Goal: Information Seeking & Learning: Find specific fact

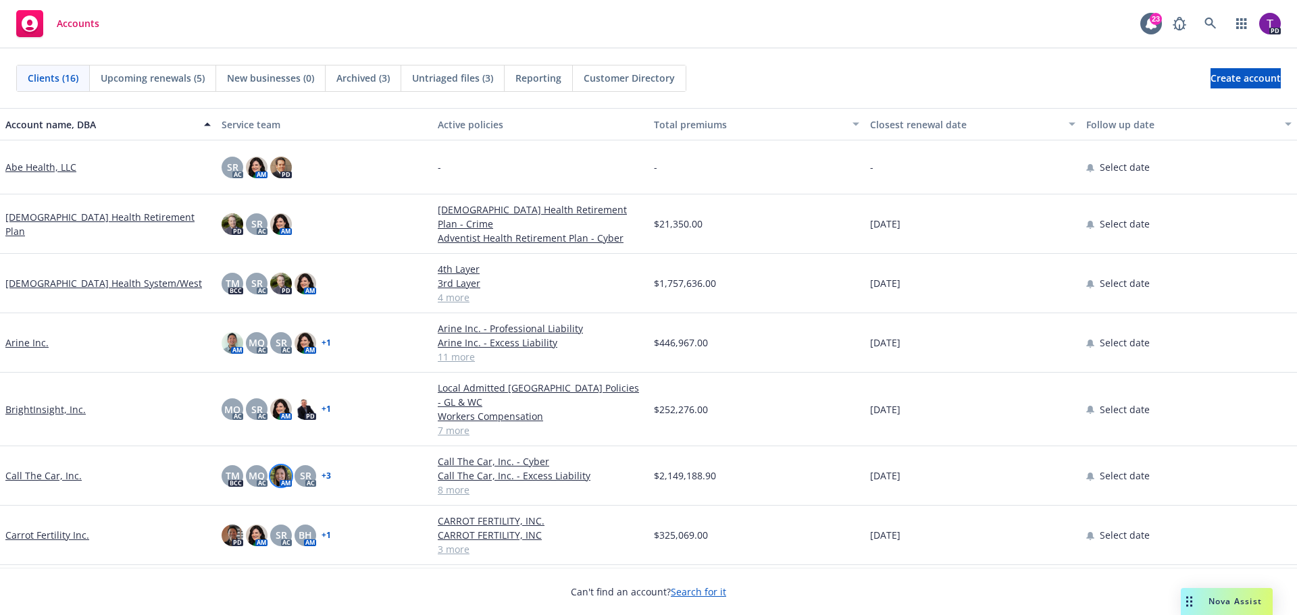
click at [281, 465] on img at bounding box center [281, 476] width 22 height 22
click at [232, 469] on span "TM" at bounding box center [233, 476] width 14 height 14
click at [324, 472] on link "+ 3" at bounding box center [326, 476] width 9 height 8
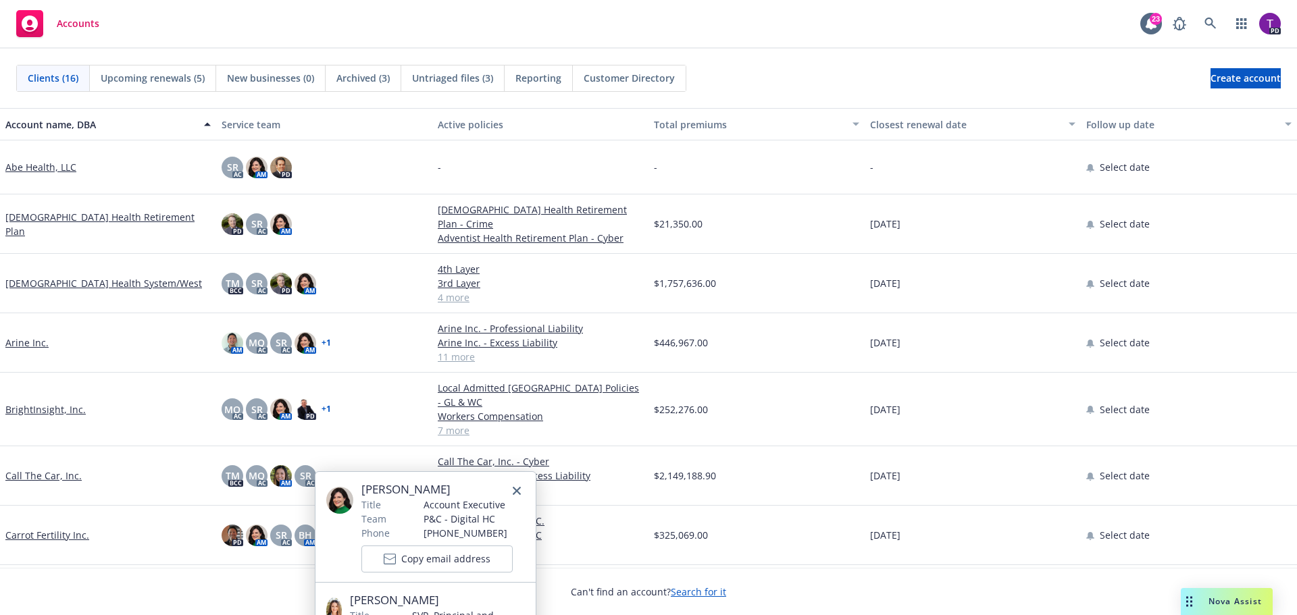
click at [375, 450] on div "TM BCC MQ AC AM SR AC + 3" at bounding box center [324, 475] width 216 height 59
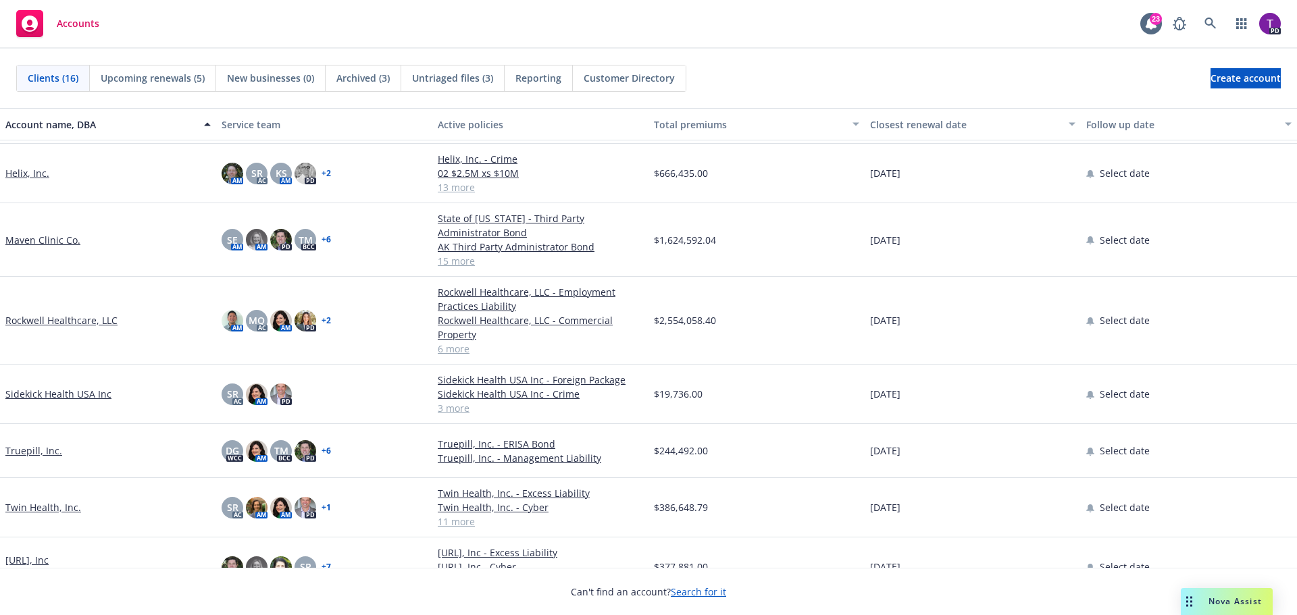
scroll to position [532, 0]
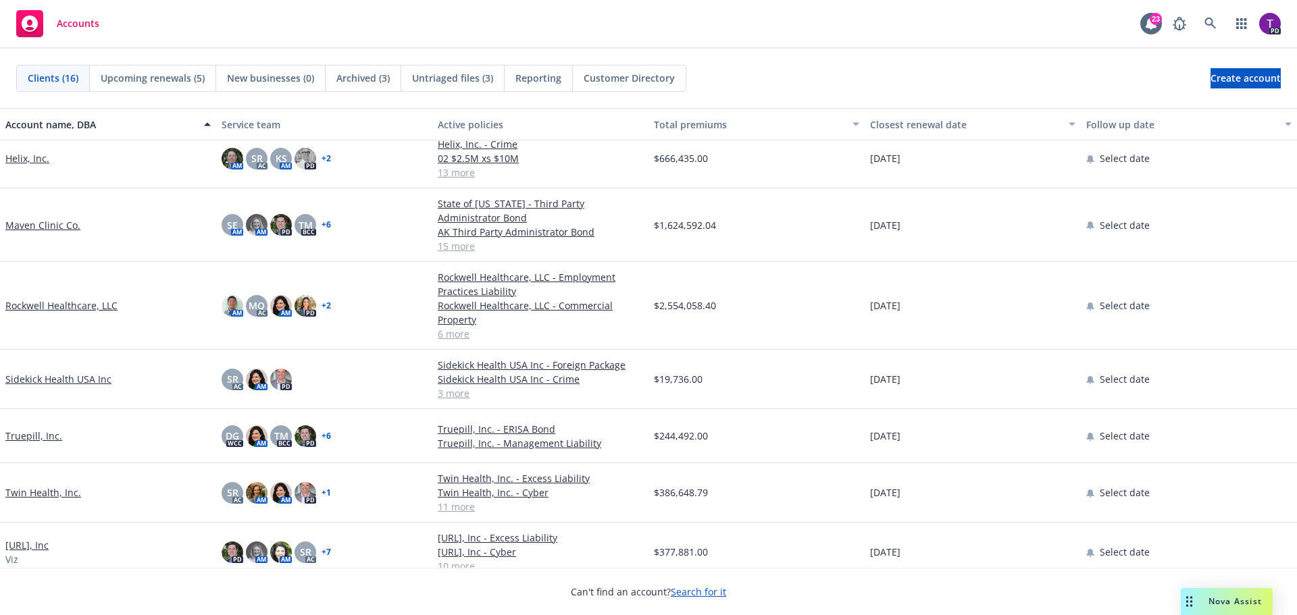
click at [51, 486] on link "Twin Health, Inc." at bounding box center [43, 493] width 76 height 14
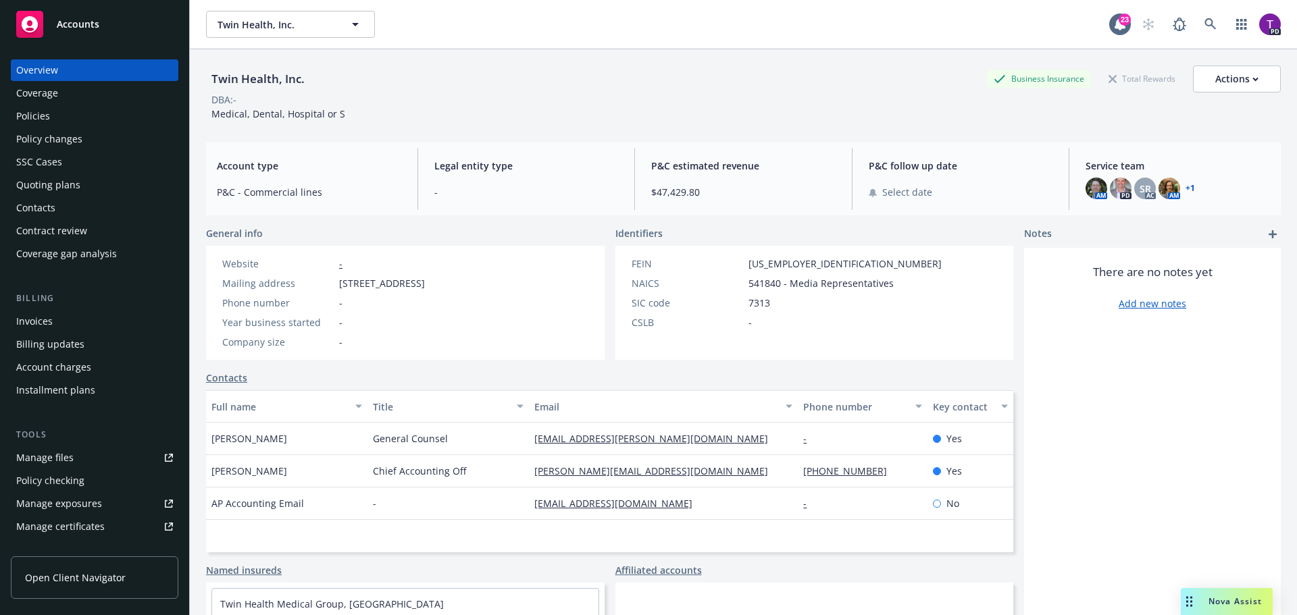
click at [93, 323] on div "Invoices" at bounding box center [94, 322] width 157 height 22
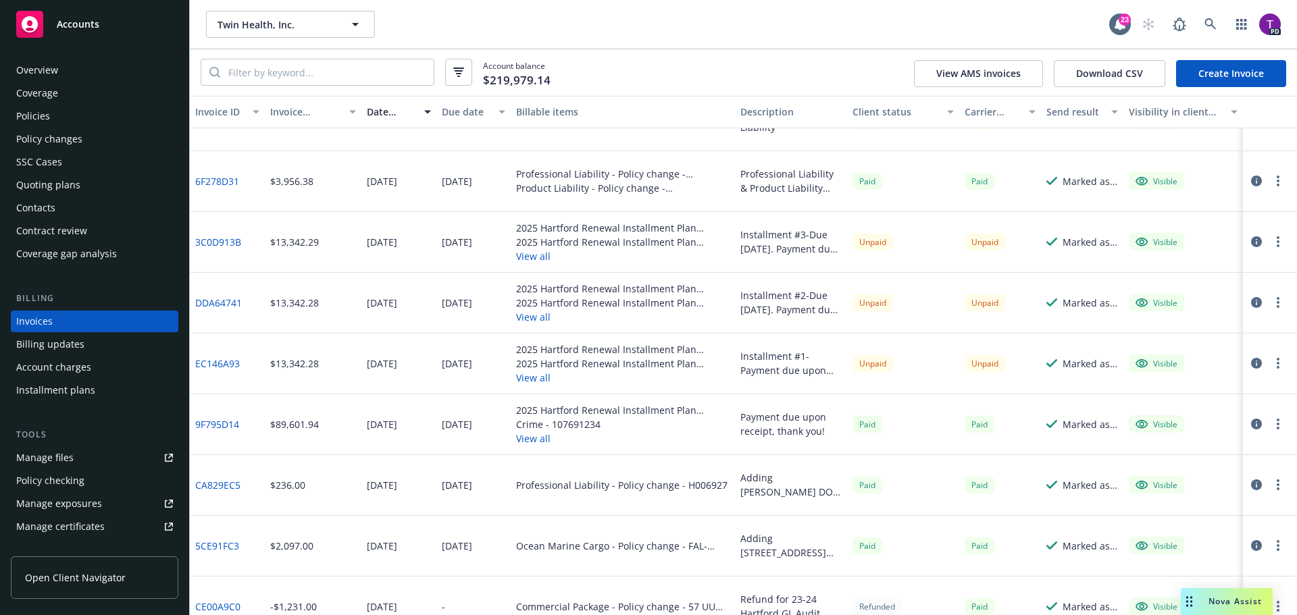
scroll to position [203, 0]
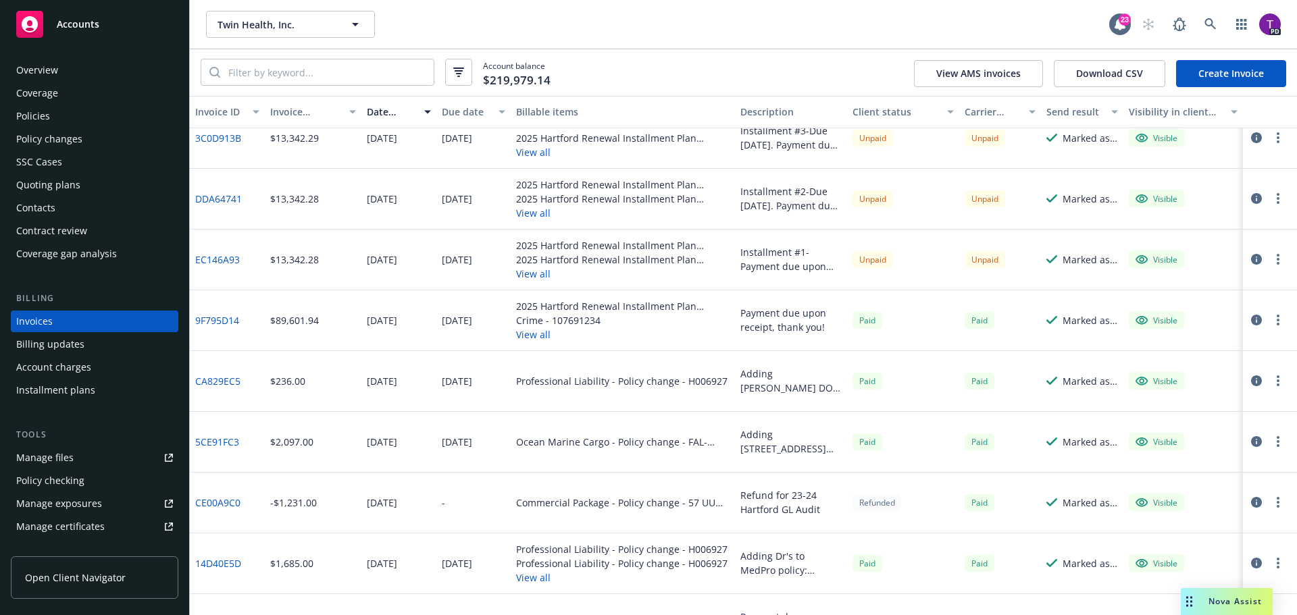
click at [216, 323] on link "9F795D14" at bounding box center [217, 320] width 44 height 14
click at [105, 24] on div "Accounts" at bounding box center [94, 24] width 157 height 27
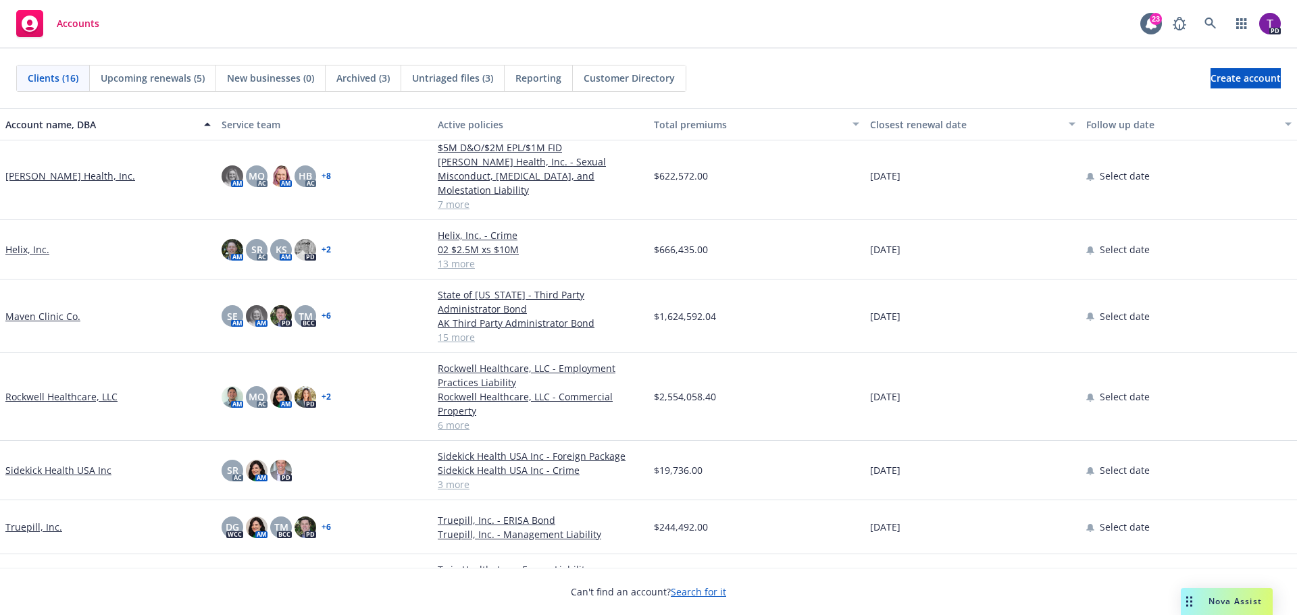
scroll to position [532, 0]
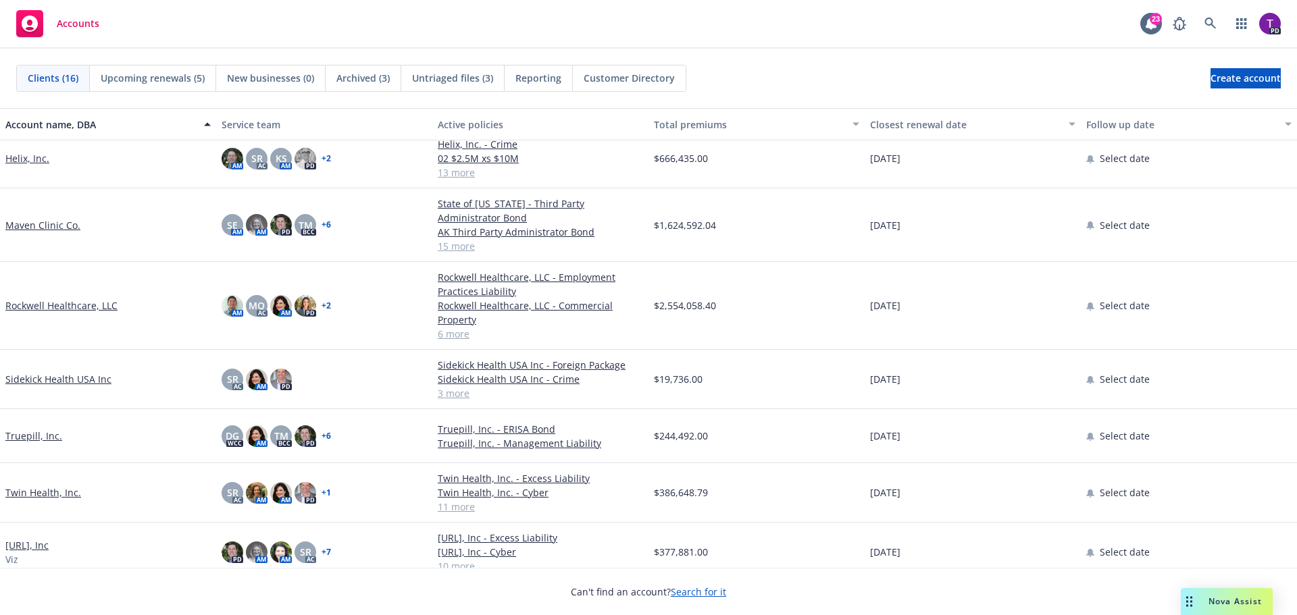
click at [40, 486] on link "Twin Health, Inc." at bounding box center [43, 493] width 76 height 14
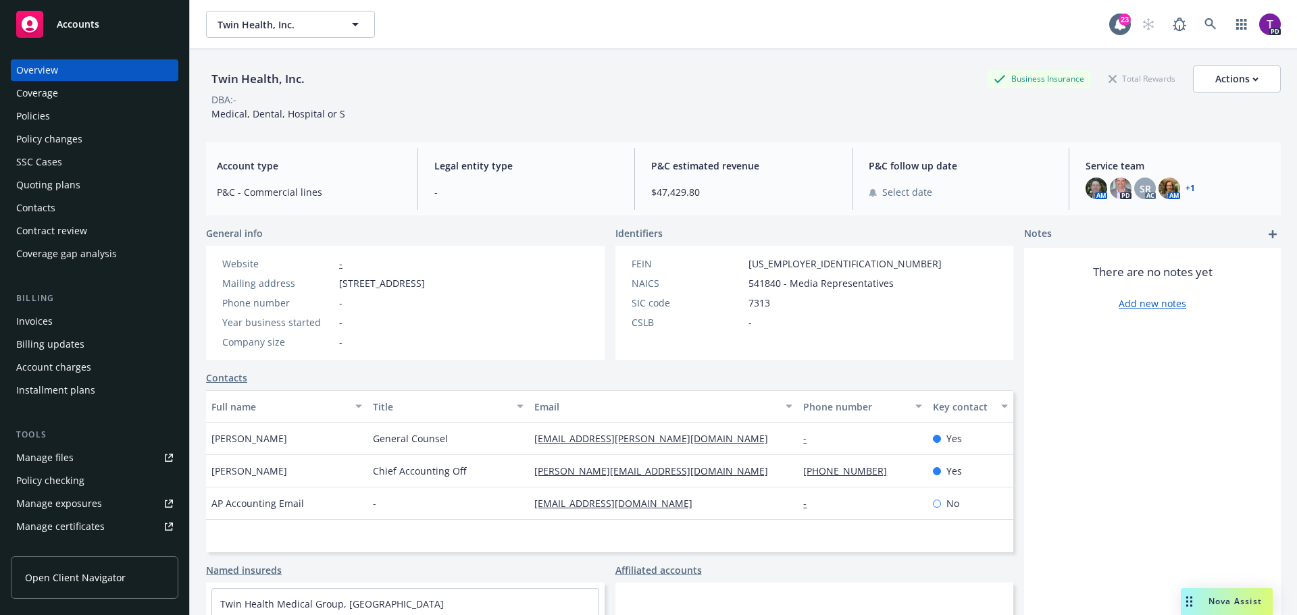
click at [78, 459] on link "Manage files" at bounding box center [95, 458] width 168 height 22
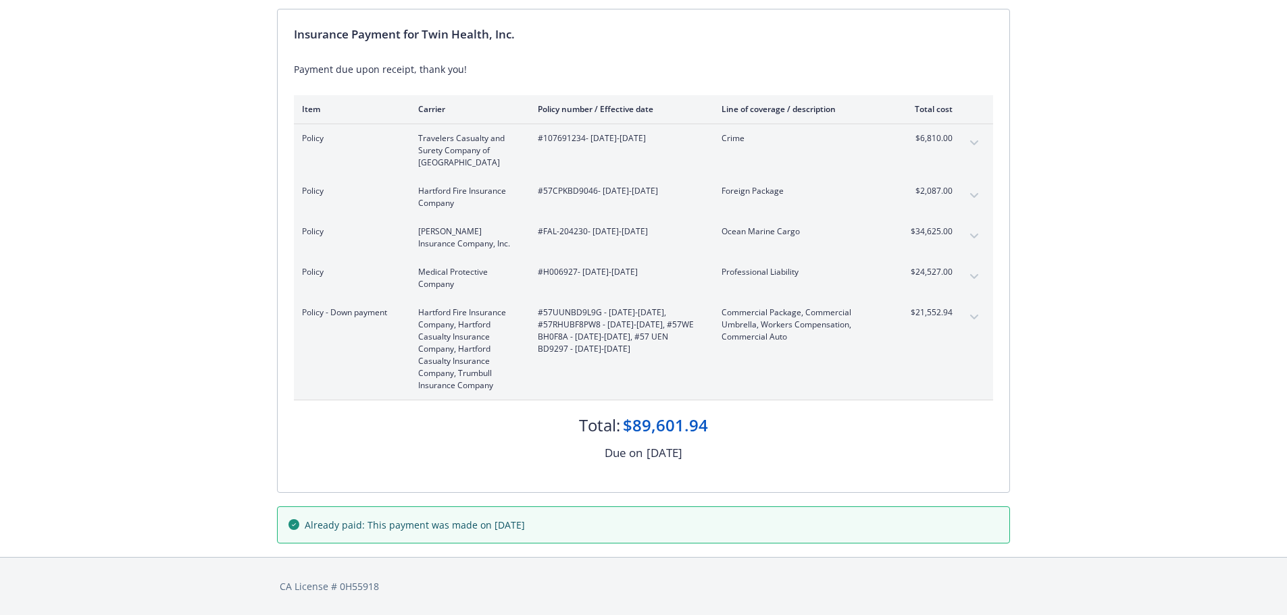
scroll to position [64, 0]
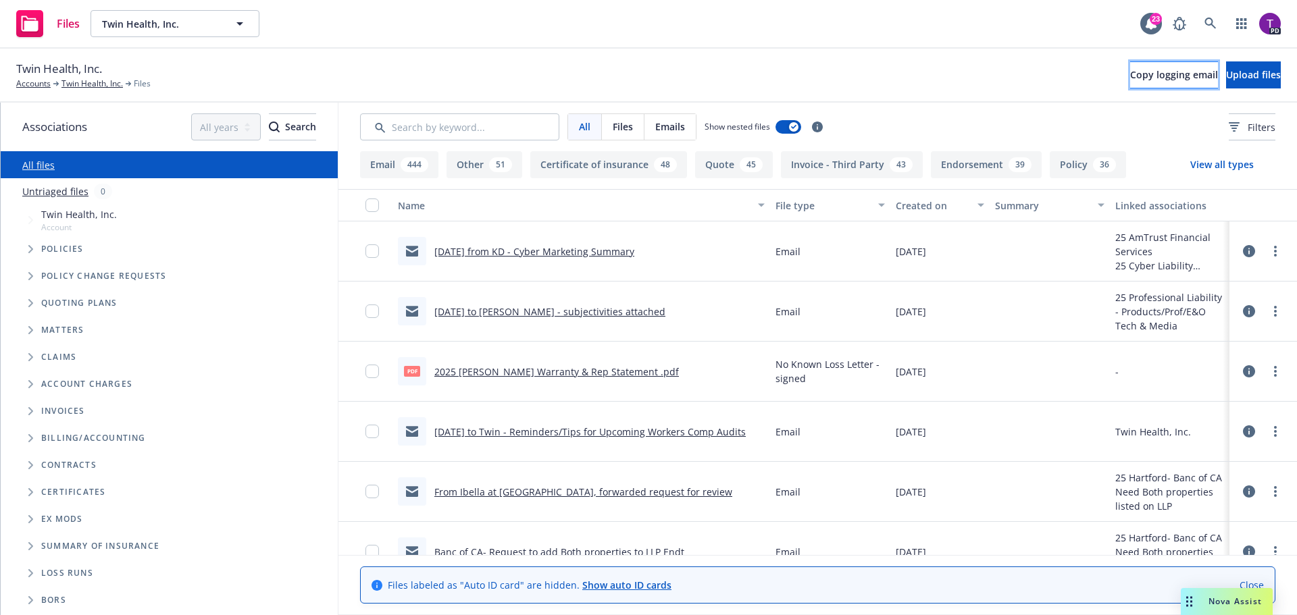
click at [1134, 78] on span "Copy logging email" at bounding box center [1174, 74] width 88 height 13
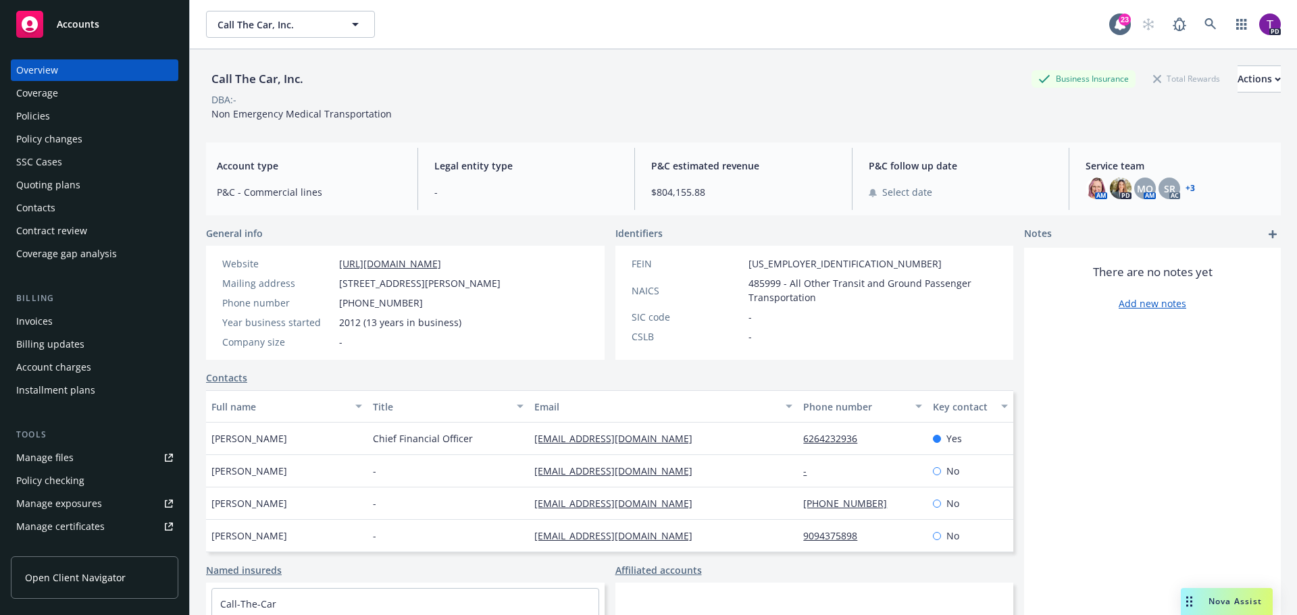
click at [49, 119] on div "Policies" at bounding box center [33, 116] width 34 height 22
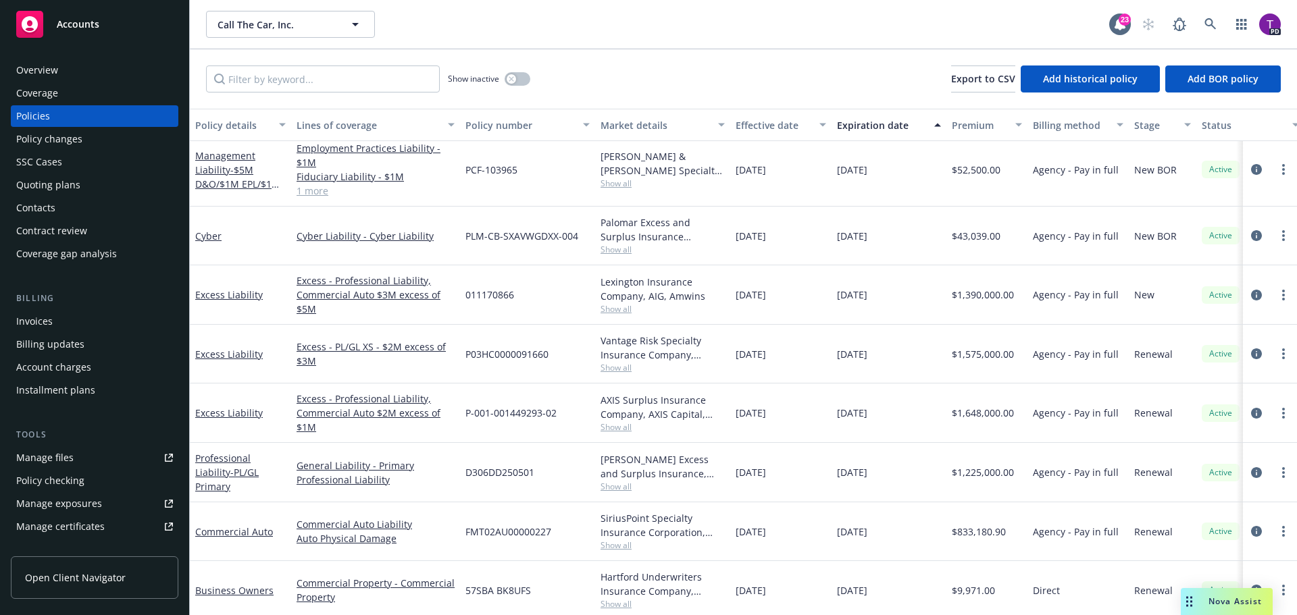
scroll to position [135, 0]
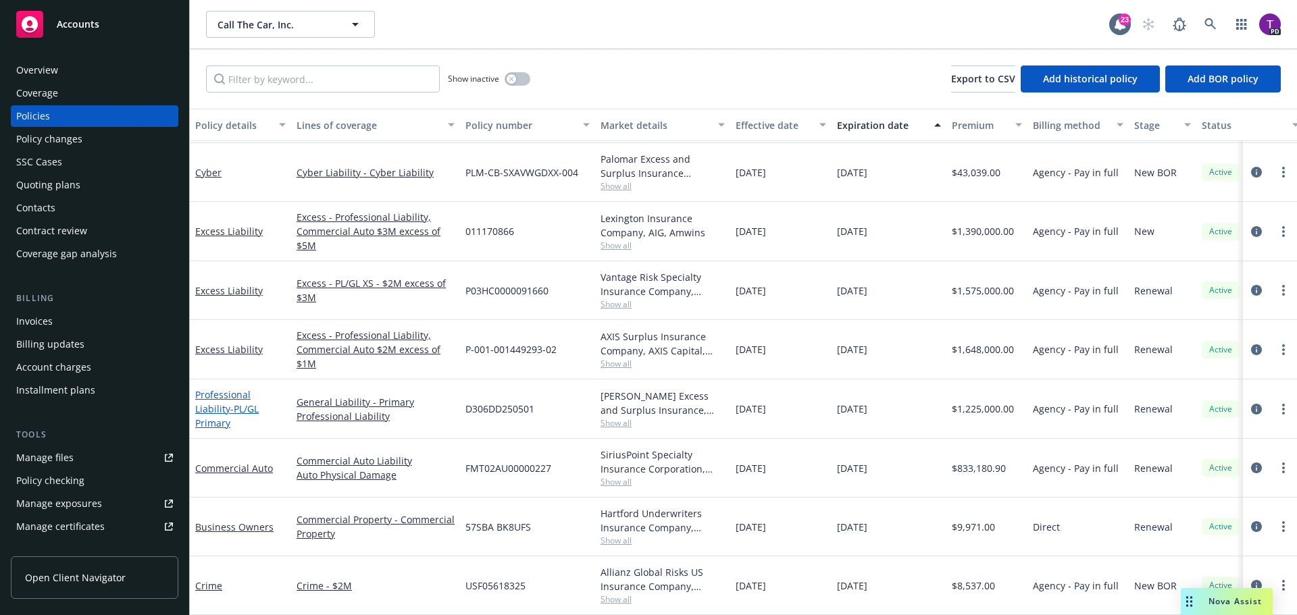
click at [245, 394] on link "Professional Liability - PL/GL Primary" at bounding box center [226, 408] width 63 height 41
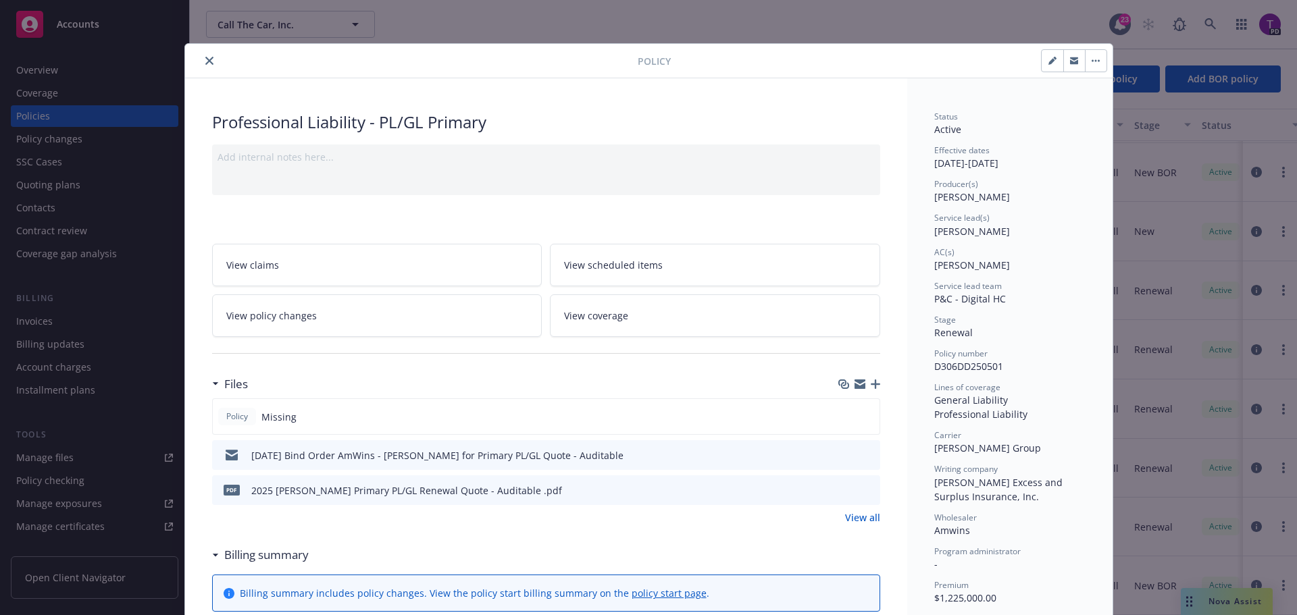
click at [205, 63] on icon "close" at bounding box center [209, 61] width 8 height 8
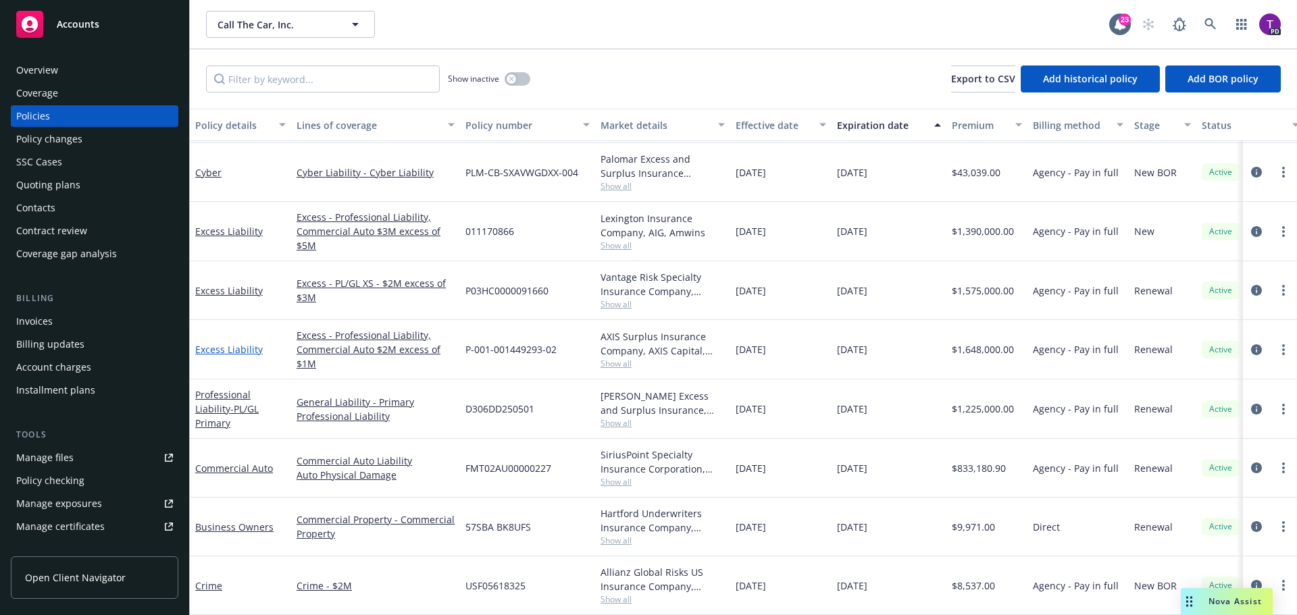
click at [238, 343] on link "Excess Liability" at bounding box center [229, 349] width 68 height 13
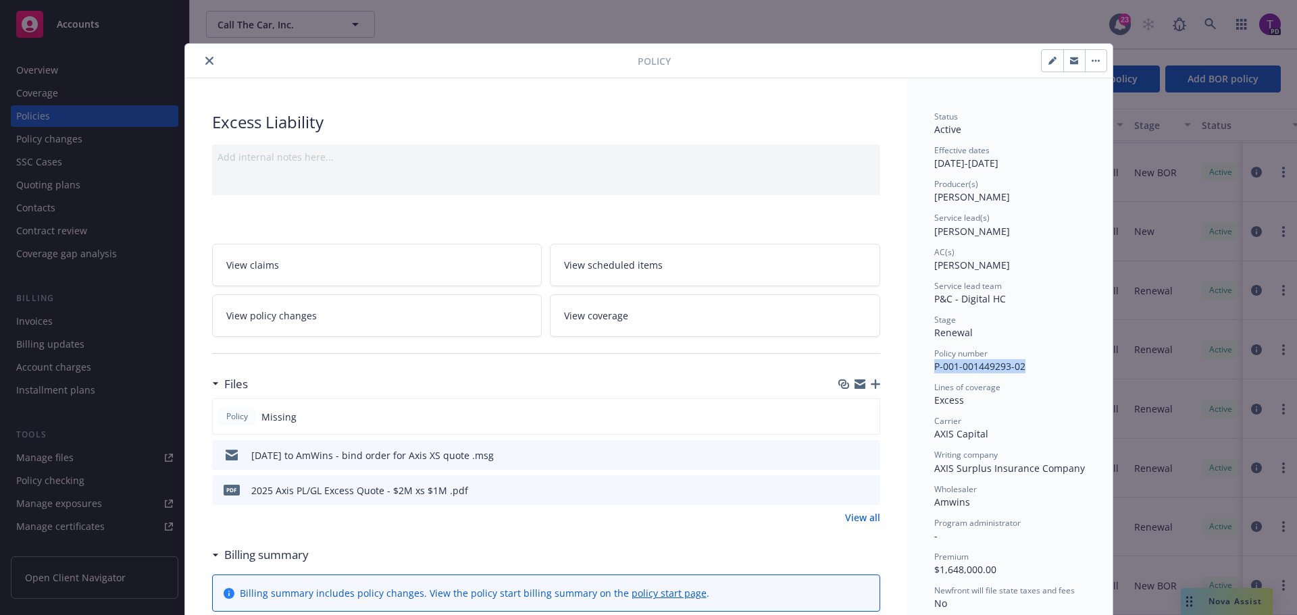
drag, startPoint x: 929, startPoint y: 367, endPoint x: 1024, endPoint y: 371, distance: 94.7
click at [1024, 371] on div "Policy number P-001-001449293-02" at bounding box center [1009, 361] width 151 height 26
click at [1037, 358] on div "Policy number" at bounding box center [1009, 353] width 151 height 11
click at [861, 490] on icon "preview file" at bounding box center [867, 489] width 12 height 9
click at [206, 60] on icon "close" at bounding box center [209, 61] width 8 height 8
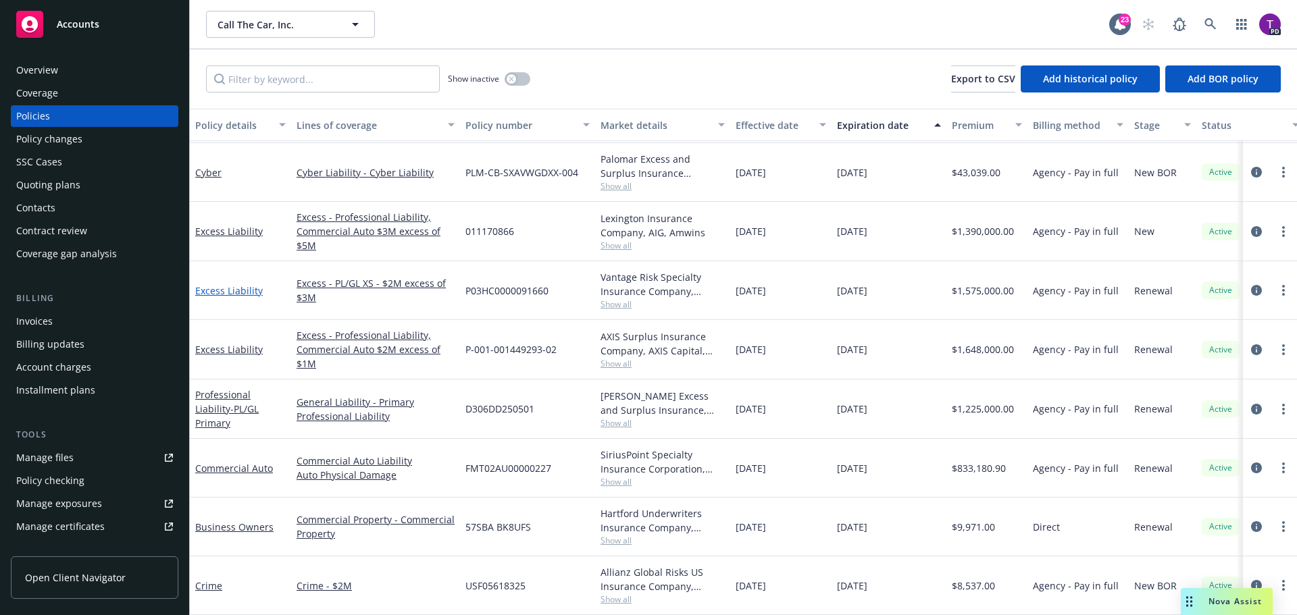
click at [241, 284] on link "Excess Liability" at bounding box center [229, 290] width 68 height 13
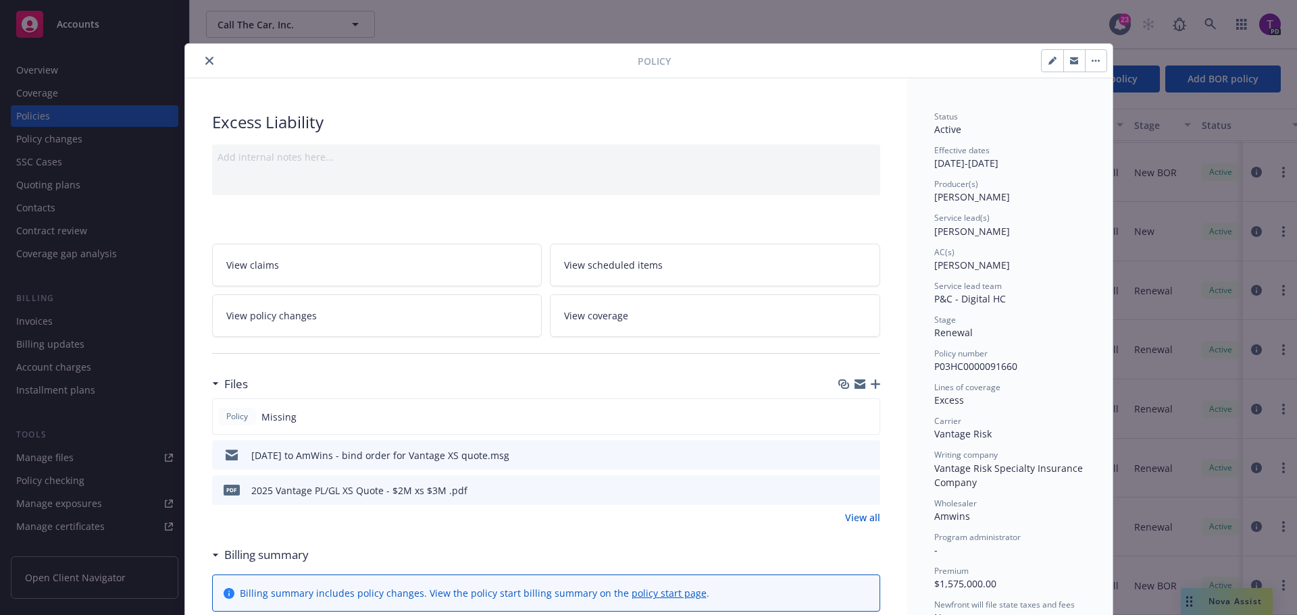
drag, startPoint x: 929, startPoint y: 367, endPoint x: 1017, endPoint y: 367, distance: 87.8
click at [1017, 367] on div "Policy number P03HC0000091660" at bounding box center [1009, 361] width 151 height 26
copy span "P03HC0000091660"
click at [1074, 340] on div "Status Active Effective dates [DATE] - [DATE] Producer(s) [PERSON_NAME] Service…" at bounding box center [1009, 436] width 151 height 650
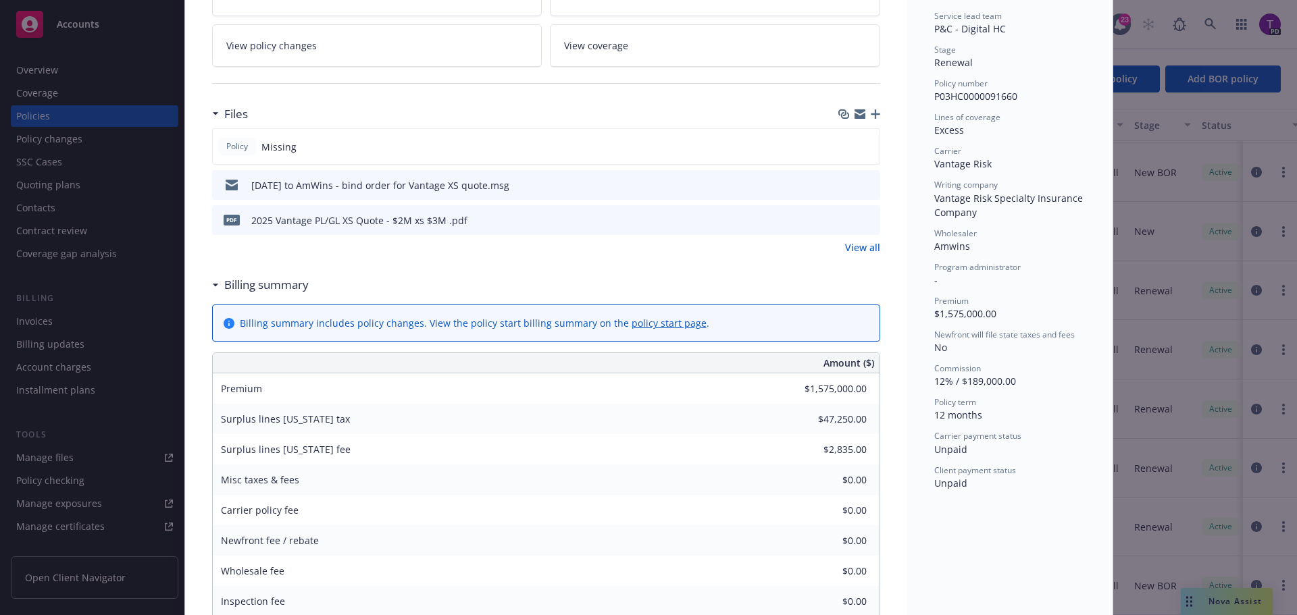
scroll to position [203, 0]
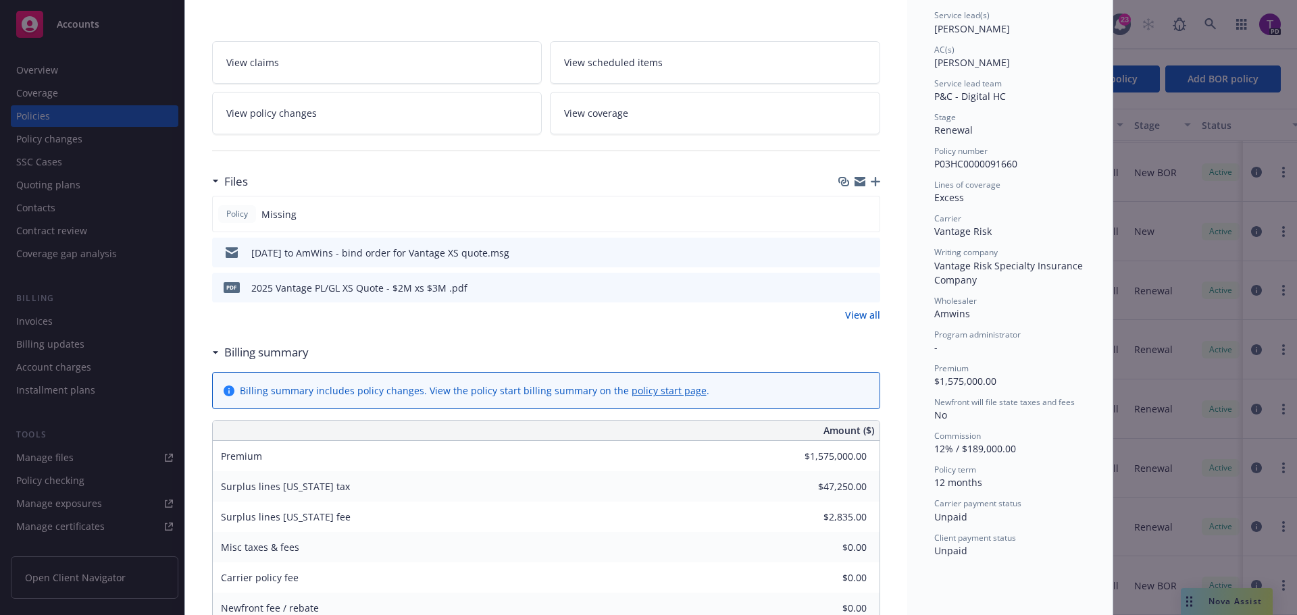
click at [862, 287] on icon "preview file" at bounding box center [867, 286] width 12 height 9
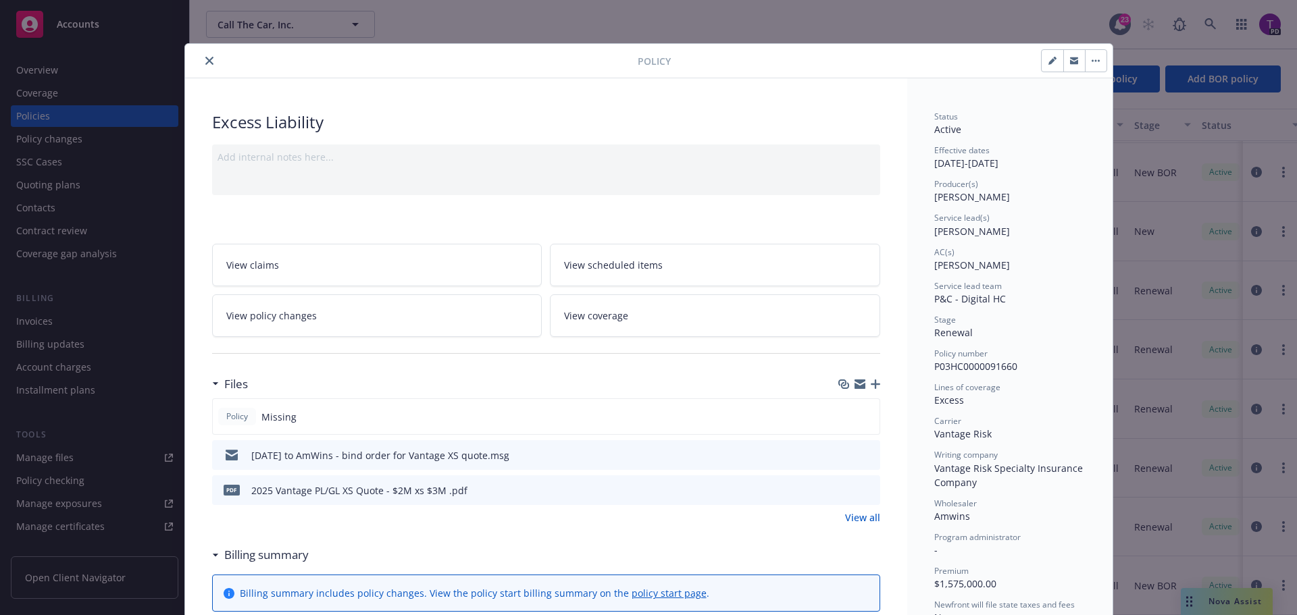
click at [205, 57] on icon "close" at bounding box center [209, 61] width 8 height 8
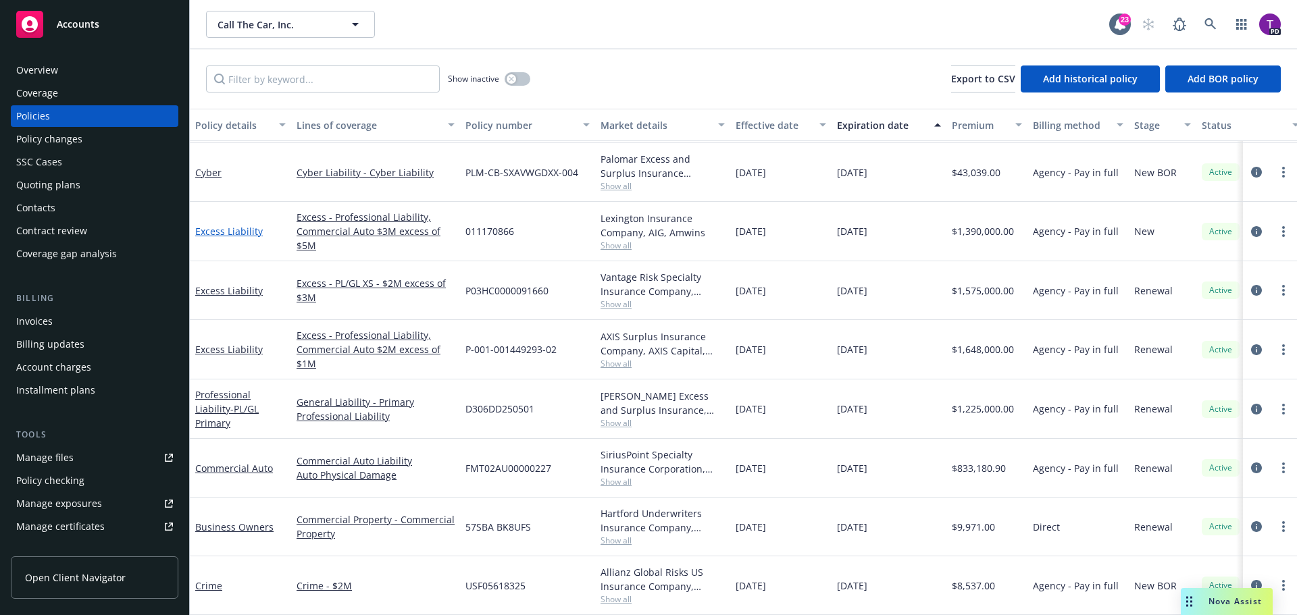
click at [243, 225] on link "Excess Liability" at bounding box center [229, 231] width 68 height 13
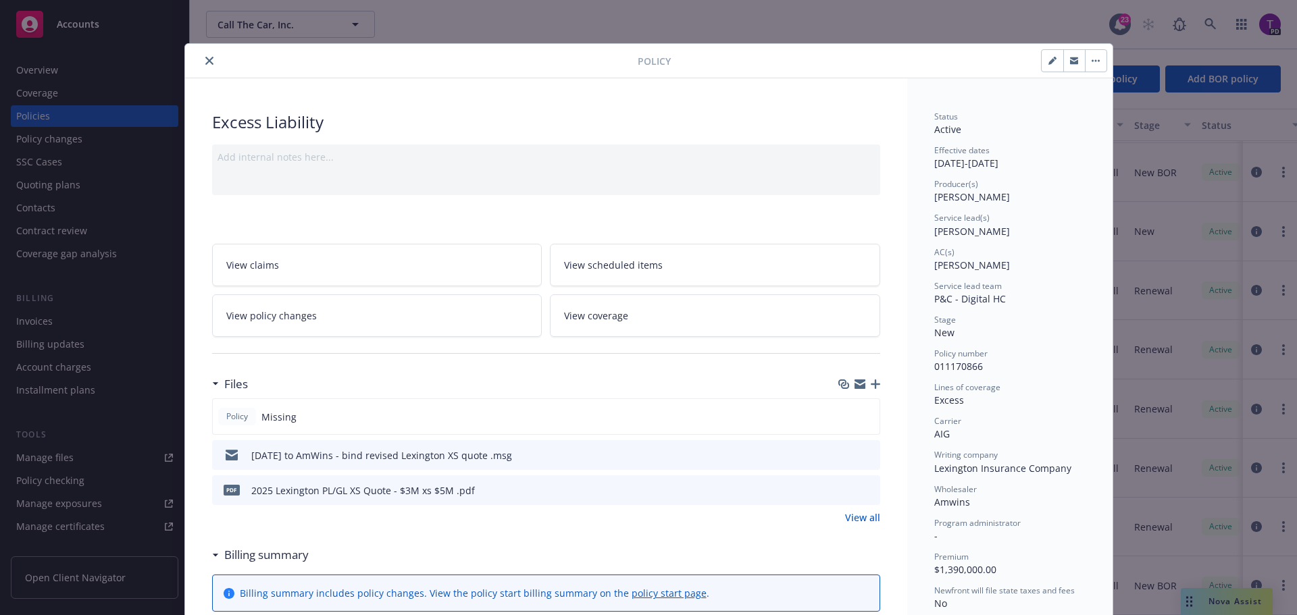
click at [205, 61] on icon "close" at bounding box center [209, 61] width 8 height 8
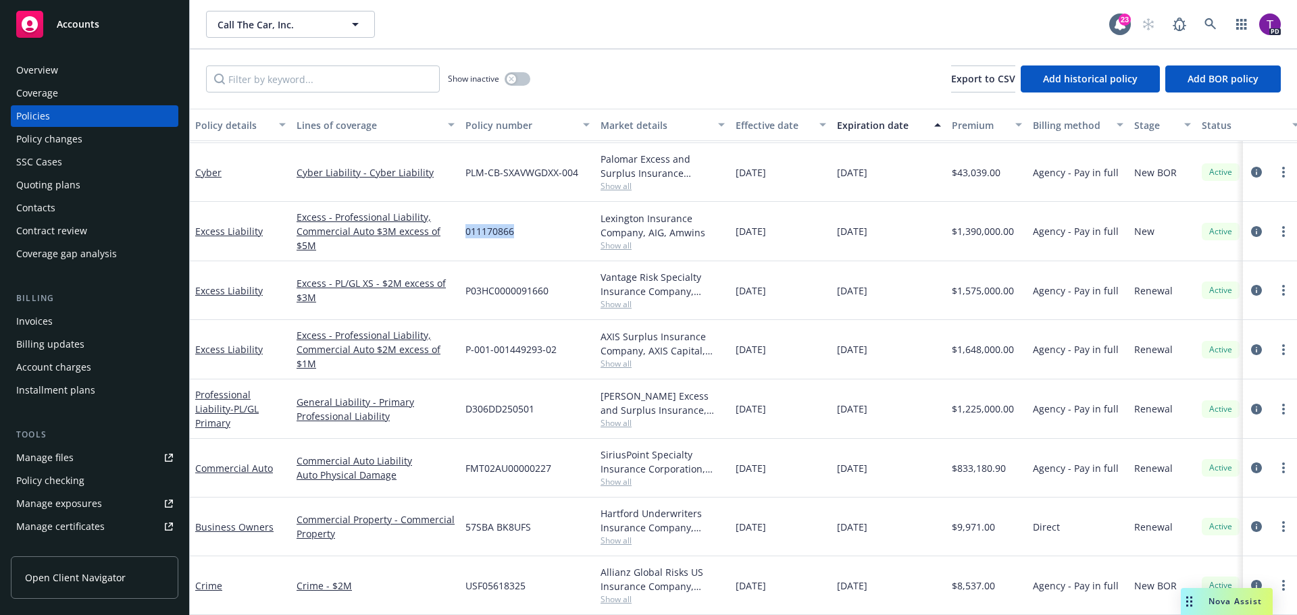
drag, startPoint x: 464, startPoint y: 222, endPoint x: 520, endPoint y: 225, distance: 56.2
click at [520, 225] on div "011170866" at bounding box center [527, 231] width 135 height 59
copy span "011170866"
click at [563, 236] on div "011170866" at bounding box center [527, 231] width 135 height 59
click at [210, 225] on link "Excess Liability" at bounding box center [229, 231] width 68 height 13
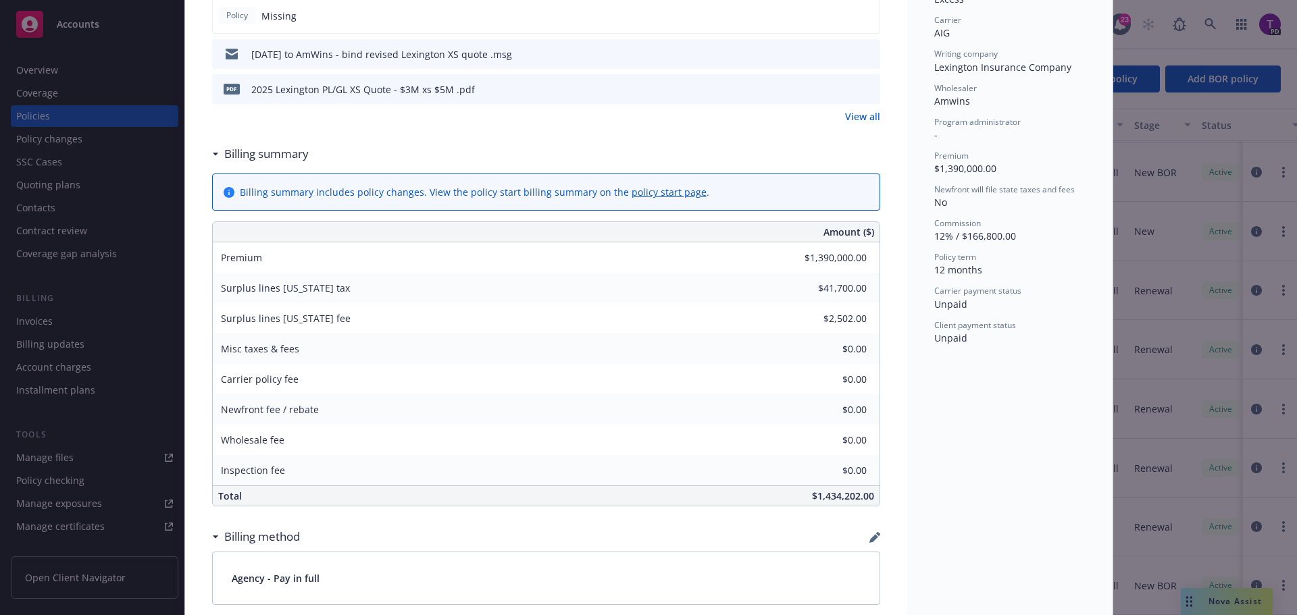
scroll to position [378, 0]
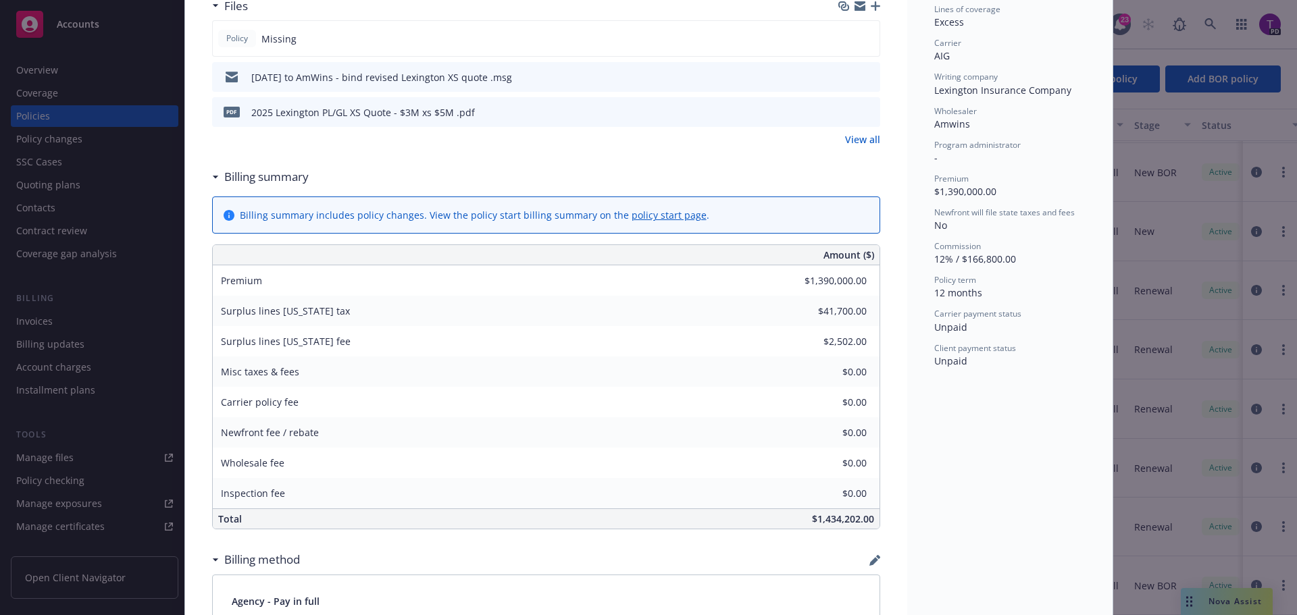
click at [865, 111] on icon "preview file" at bounding box center [867, 111] width 12 height 9
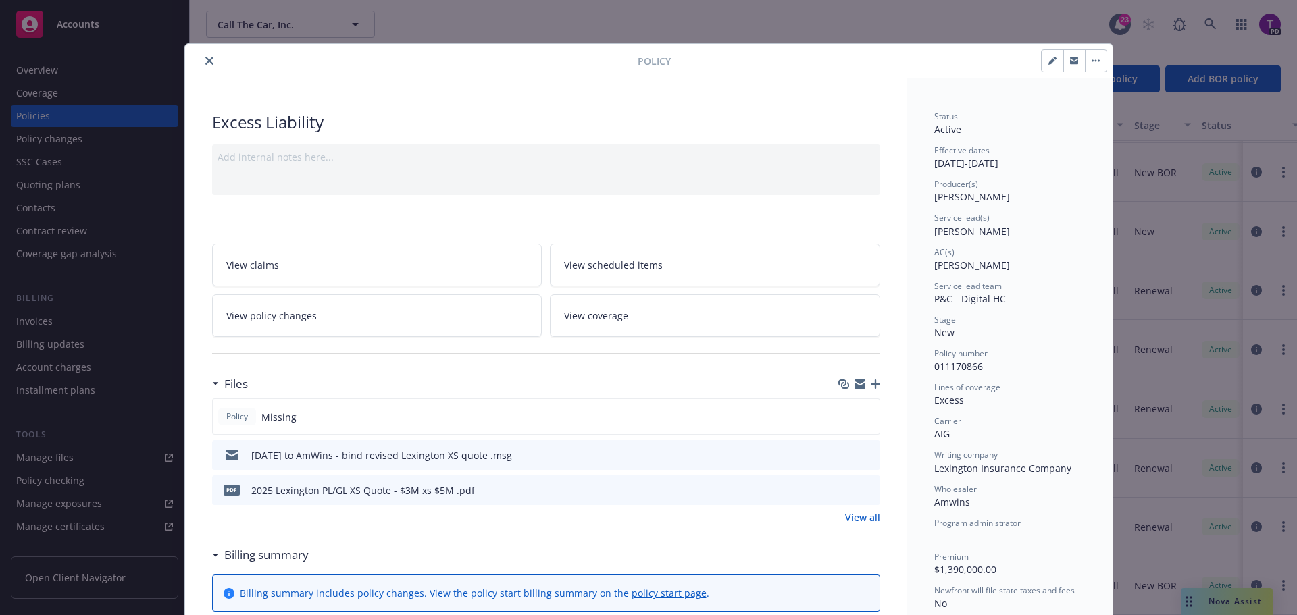
click at [205, 61] on icon "close" at bounding box center [209, 61] width 8 height 8
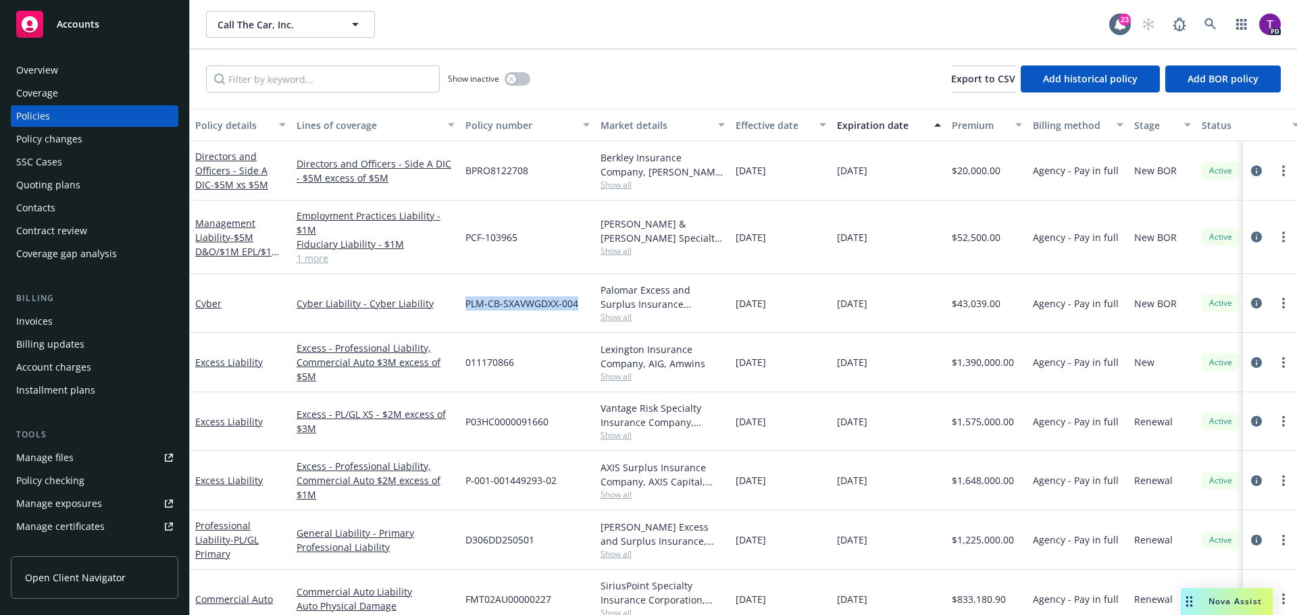
drag, startPoint x: 467, startPoint y: 303, endPoint x: 586, endPoint y: 312, distance: 119.9
click at [586, 312] on div "PLM-CB-SXAVWGDXX-004" at bounding box center [527, 303] width 135 height 59
copy span "PLM-CB-SXAVWGDXX-004"
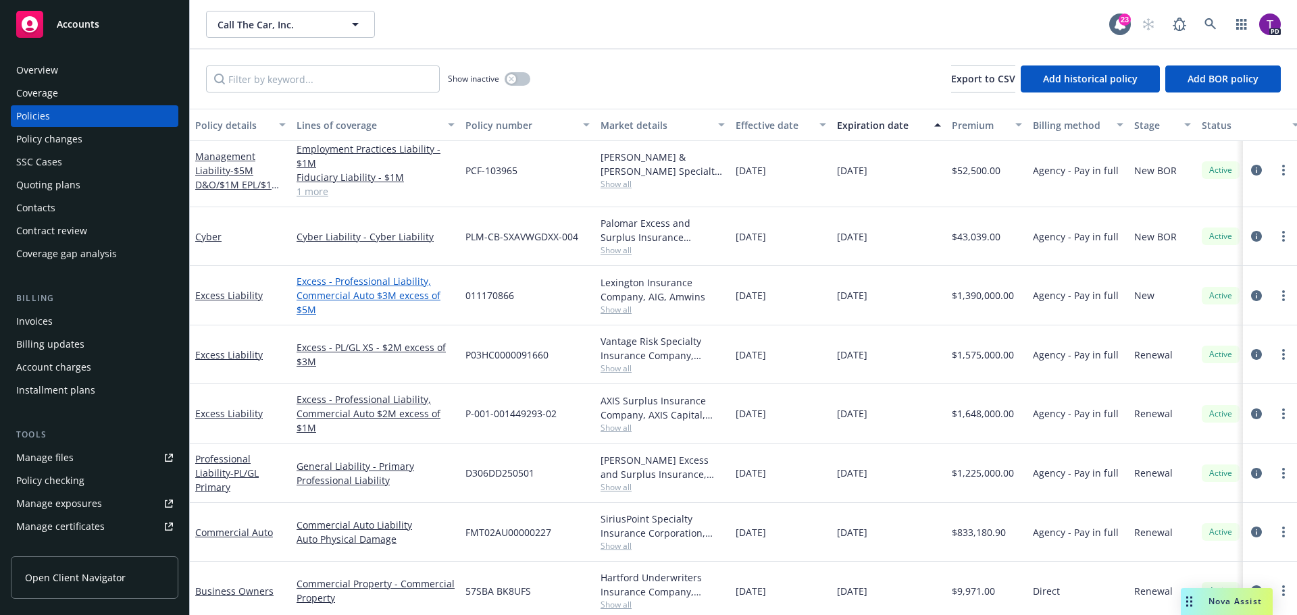
scroll to position [135, 0]
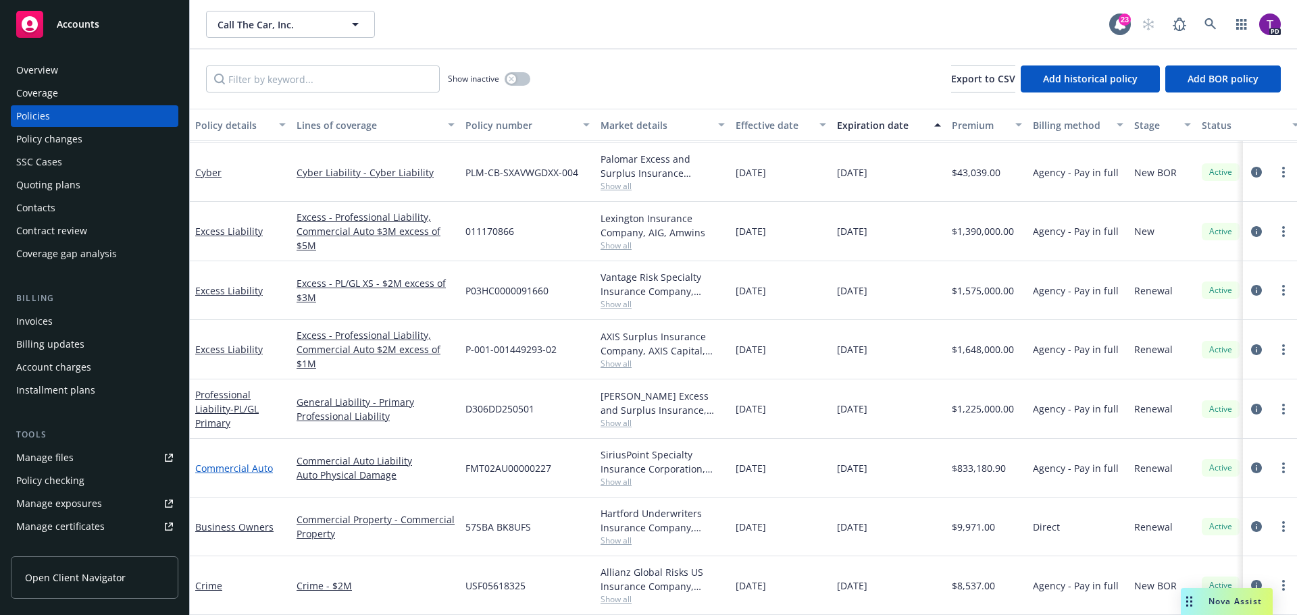
click at [227, 462] on link "Commercial Auto" at bounding box center [234, 468] width 78 height 13
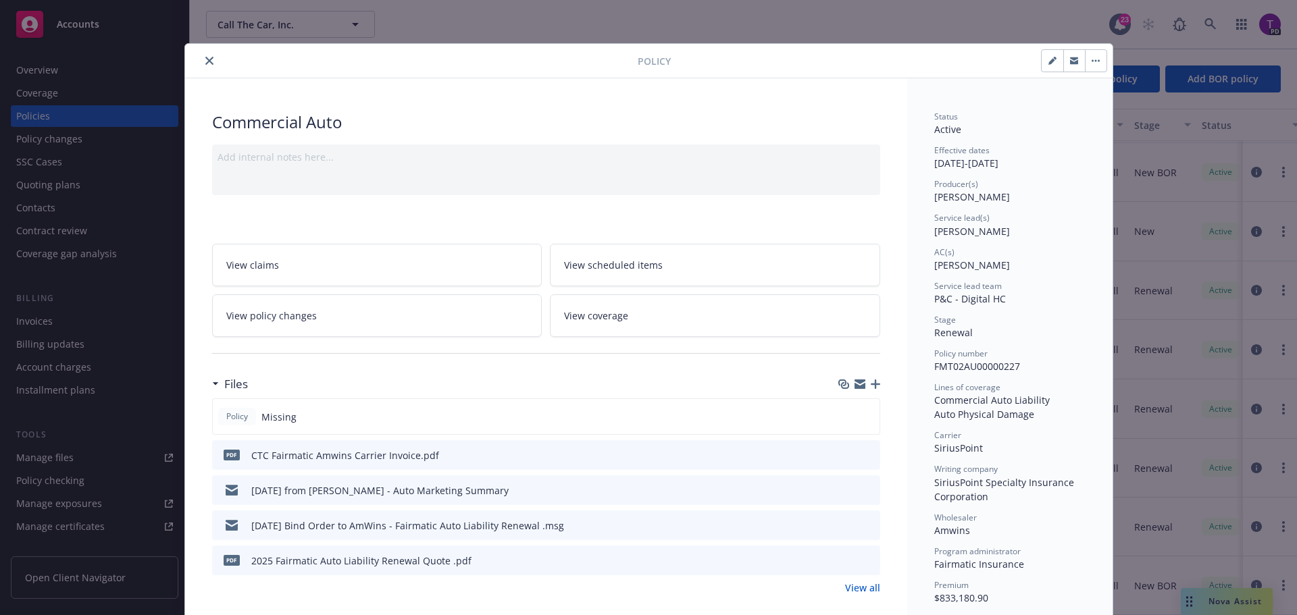
scroll to position [68, 0]
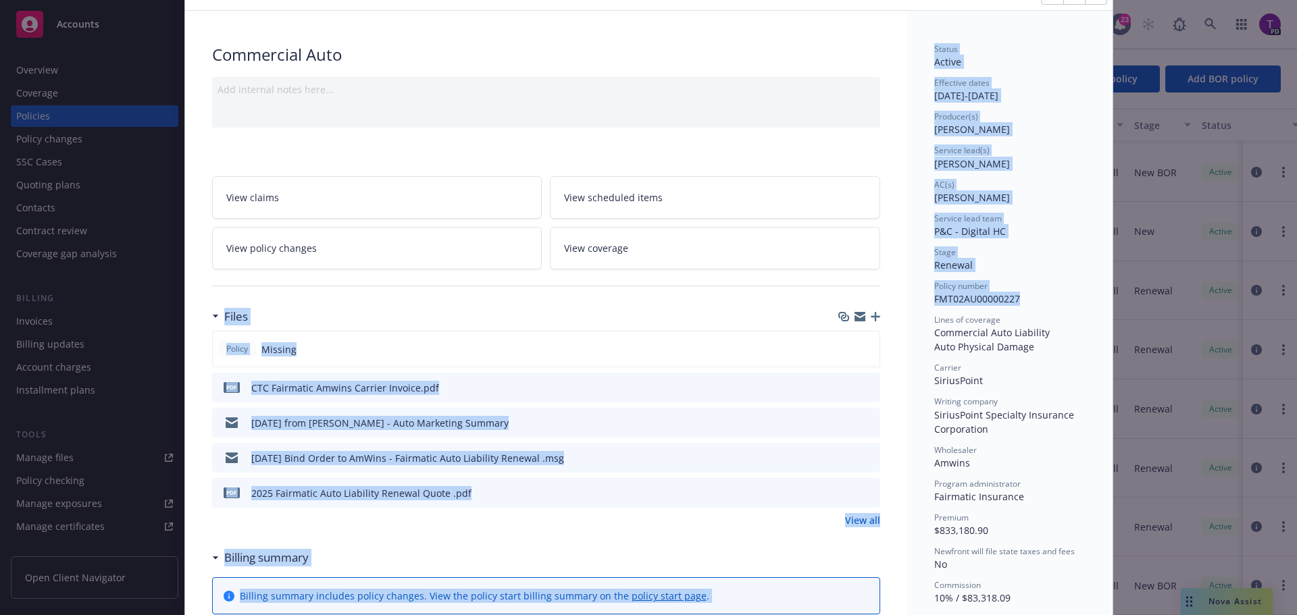
drag, startPoint x: 1017, startPoint y: 294, endPoint x: 901, endPoint y: 293, distance: 116.2
click at [1114, 276] on div "Policy Commercial Auto Add internal notes here... View claims View scheduled it…" at bounding box center [648, 307] width 1297 height 615
click at [1041, 299] on div "Policy number FMT02AU00000227" at bounding box center [1009, 293] width 151 height 26
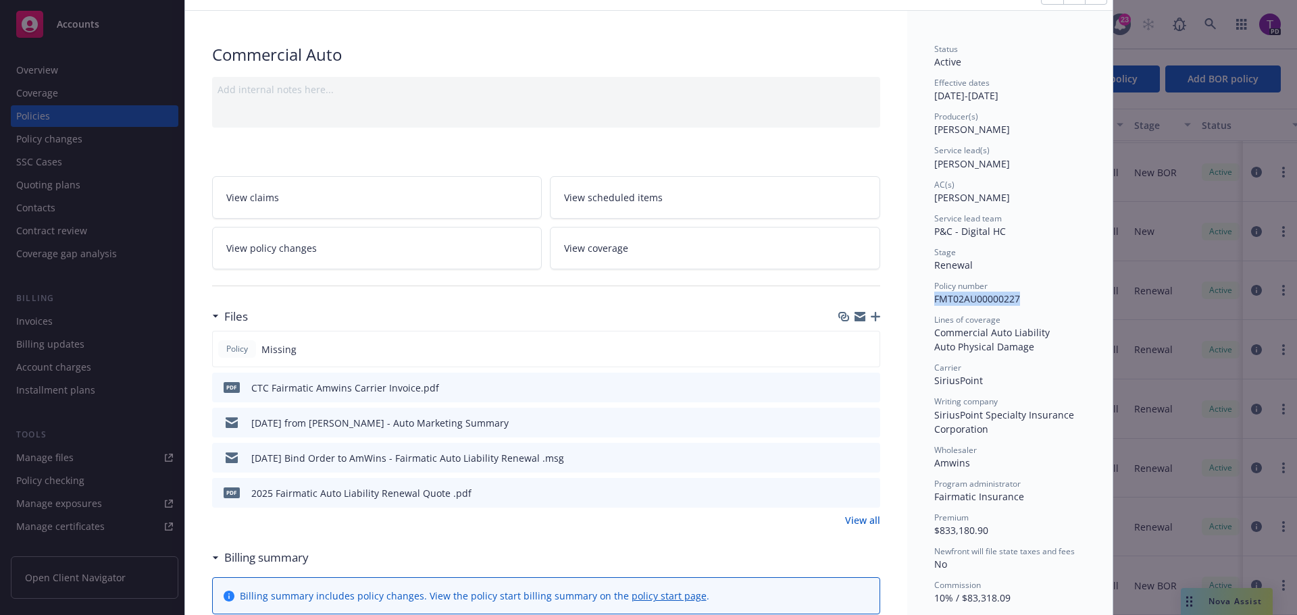
drag, startPoint x: 933, startPoint y: 298, endPoint x: 1017, endPoint y: 301, distance: 83.8
click at [1017, 301] on div "Policy number FMT02AU00000227" at bounding box center [1009, 293] width 151 height 26
copy span "FMT02AU00000227"
click at [1005, 253] on div "Stage" at bounding box center [1009, 252] width 151 height 11
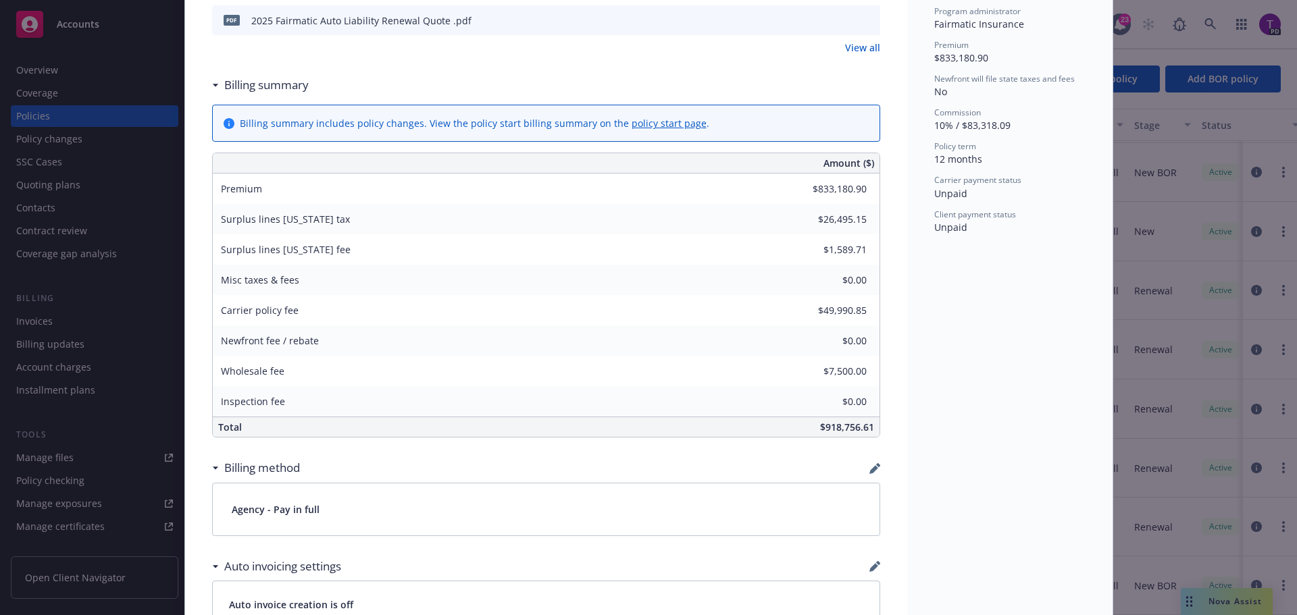
scroll to position [473, 0]
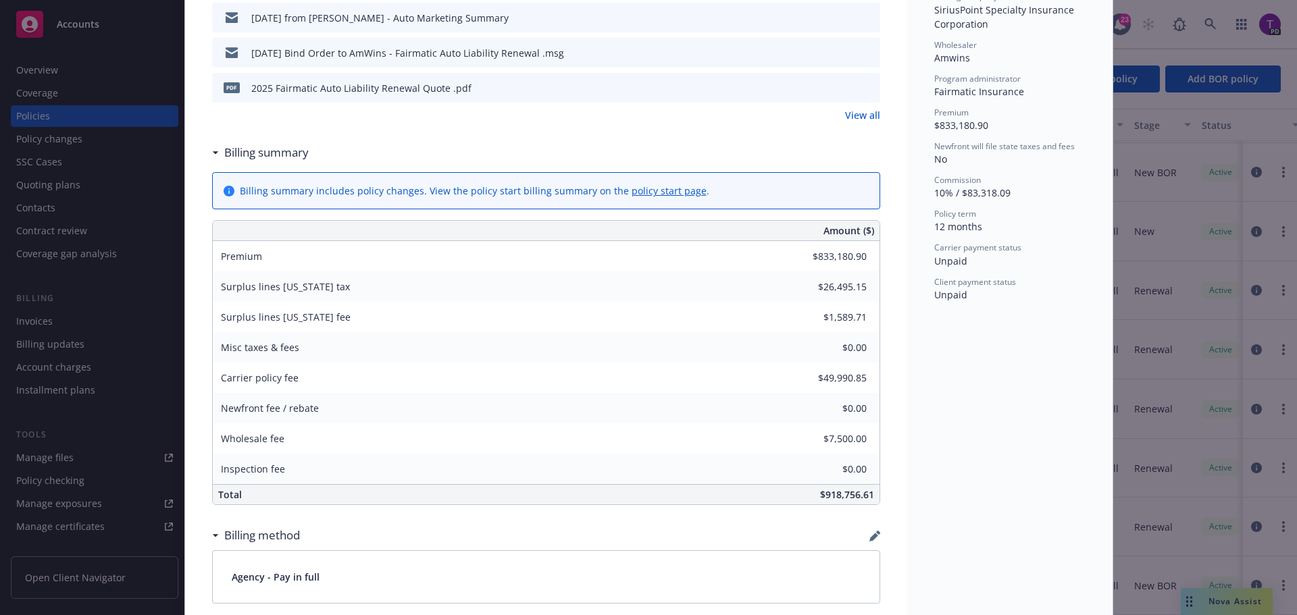
click at [865, 84] on icon "preview file" at bounding box center [867, 86] width 12 height 9
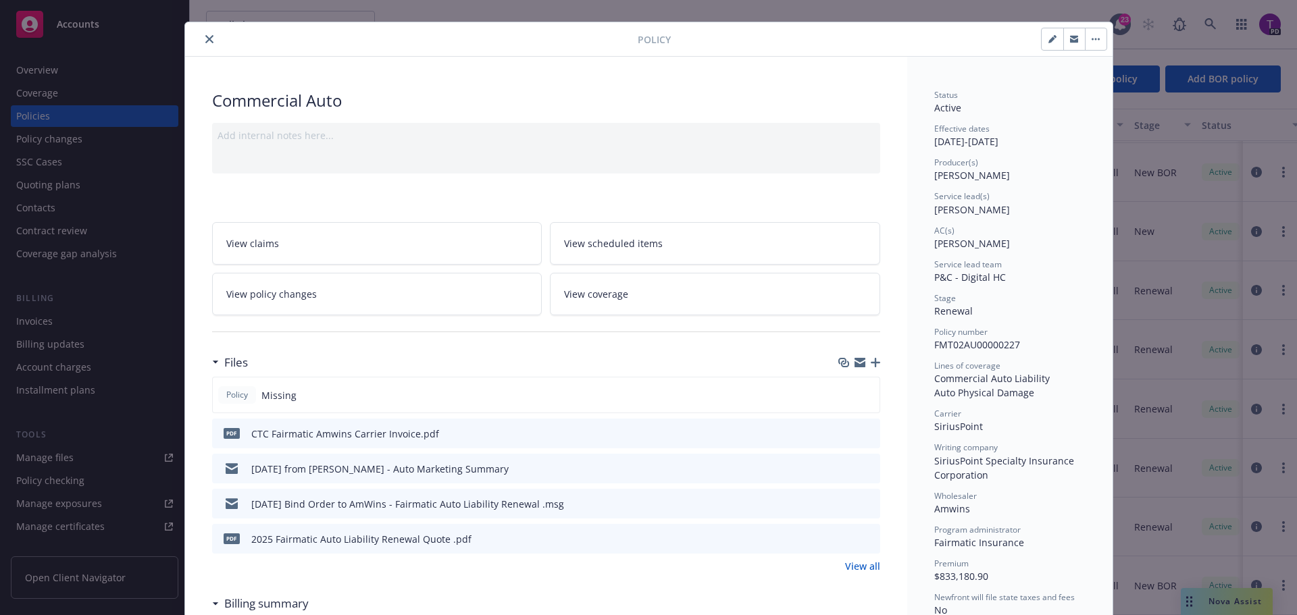
scroll to position [0, 0]
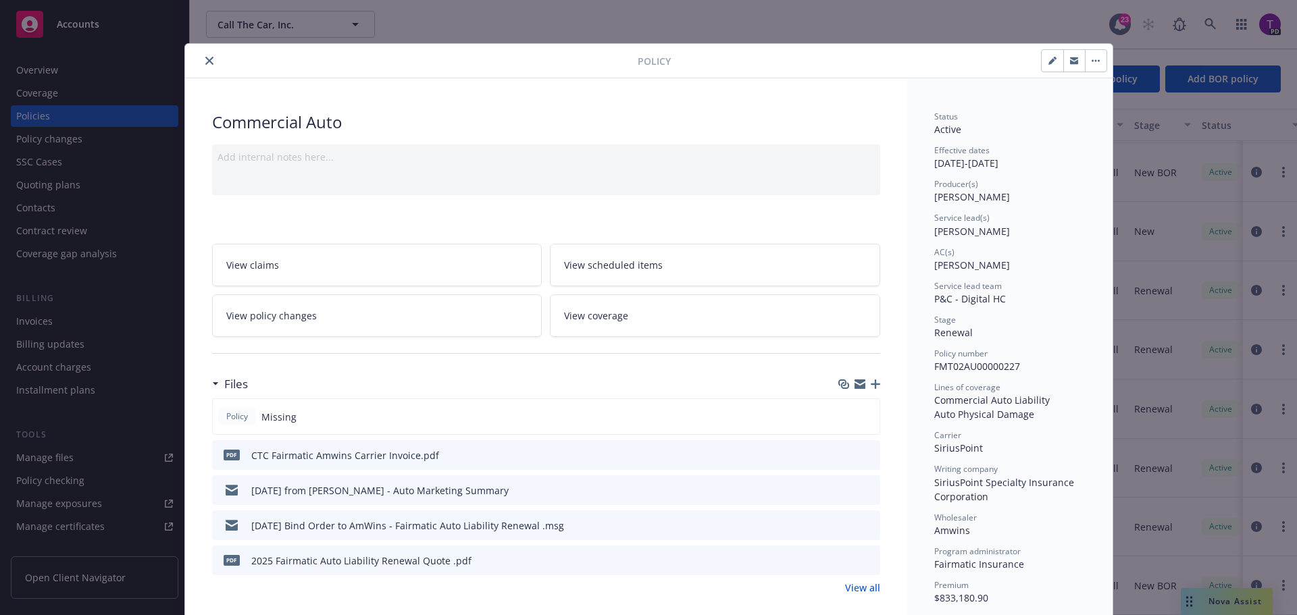
click at [205, 58] on icon "close" at bounding box center [209, 61] width 8 height 8
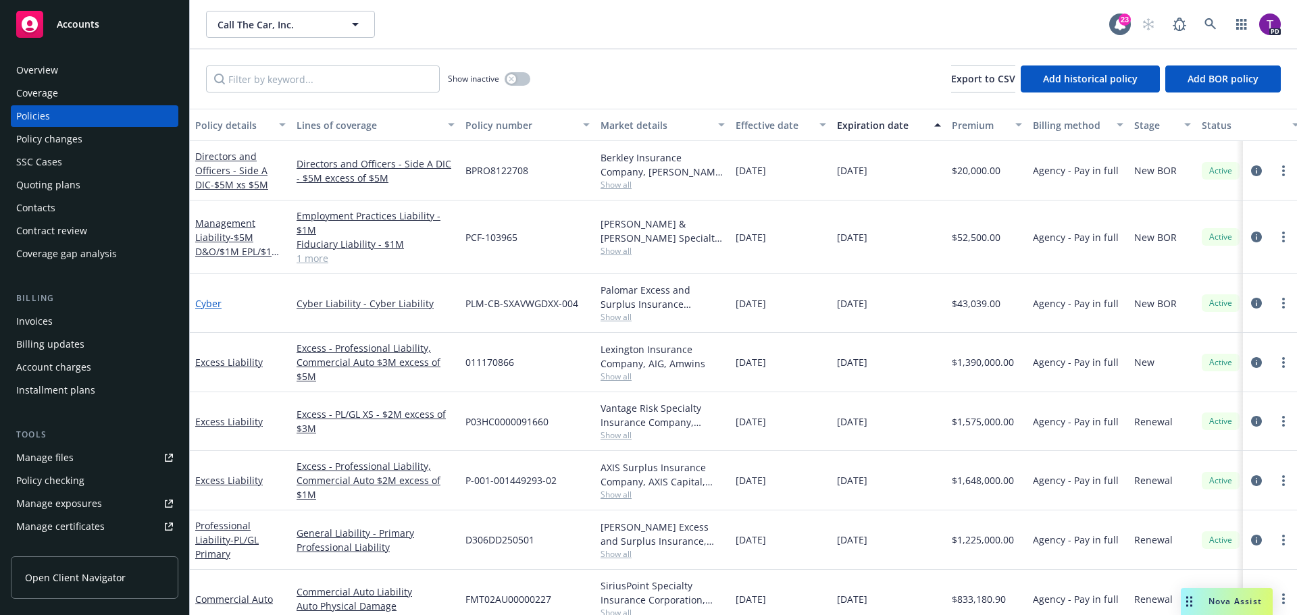
click at [201, 305] on link "Cyber" at bounding box center [208, 303] width 26 height 13
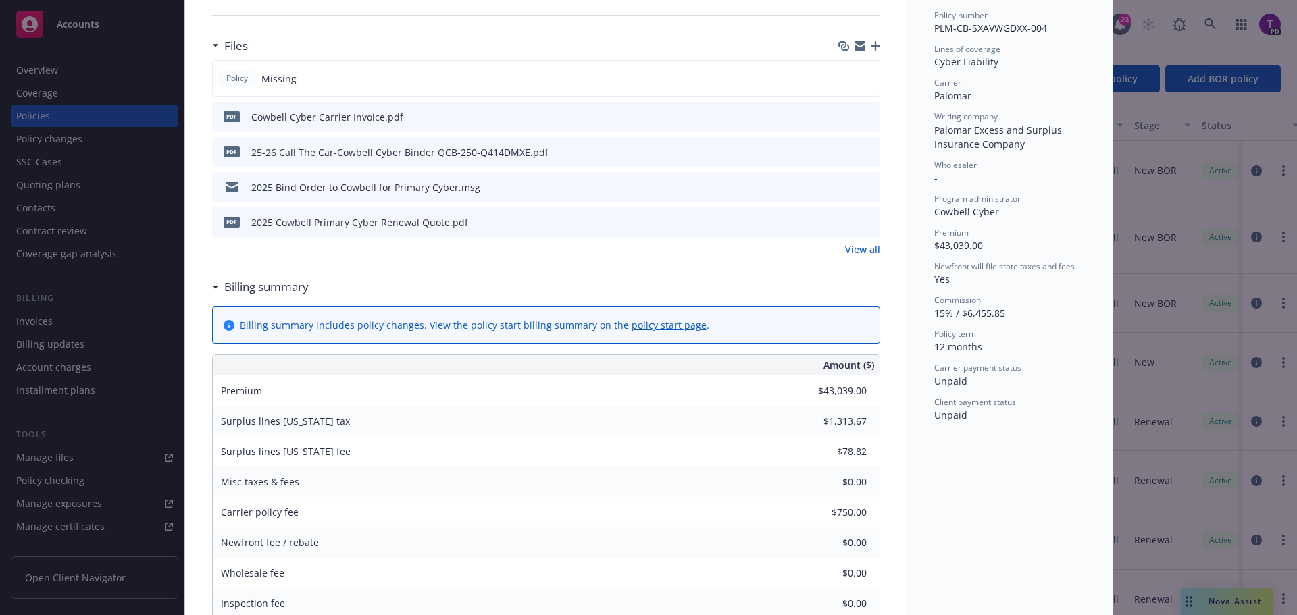
scroll to position [338, 0]
click at [865, 153] on icon "preview file" at bounding box center [867, 151] width 12 height 9
click at [864, 223] on icon "preview file" at bounding box center [867, 221] width 12 height 9
